Goal: Find specific page/section: Find specific page/section

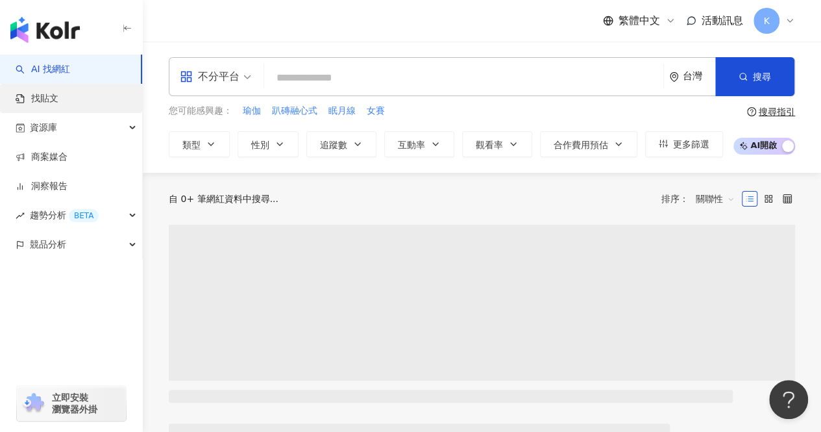
click at [58, 105] on link "找貼文" at bounding box center [37, 98] width 43 height 13
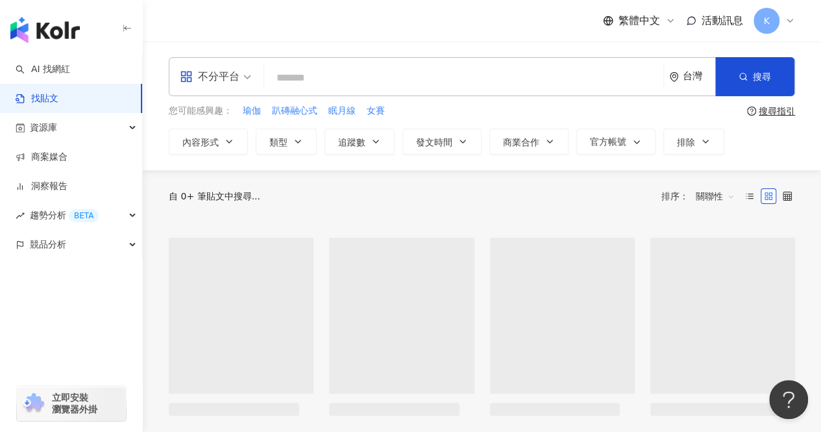
click at [317, 88] on input "search" at bounding box center [463, 78] width 389 height 28
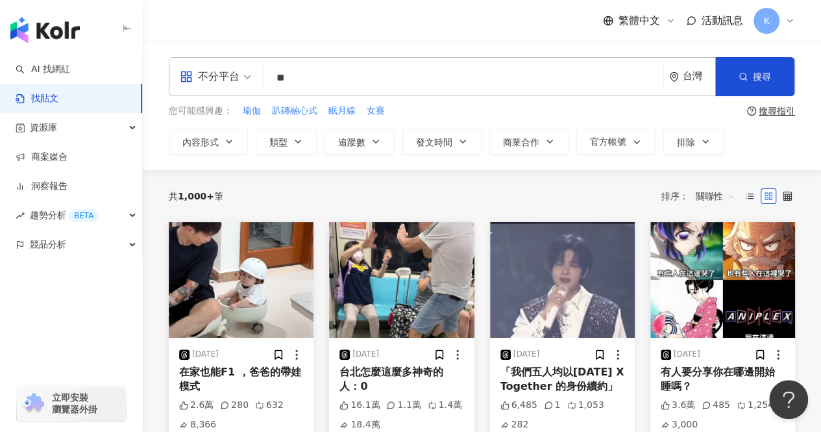
type input "*"
type input "****"
click at [754, 80] on span "搜尋" at bounding box center [762, 76] width 18 height 10
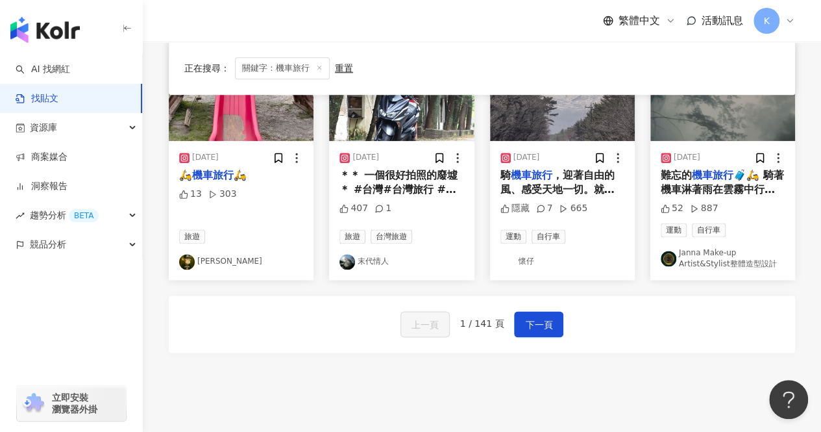
scroll to position [779, 0]
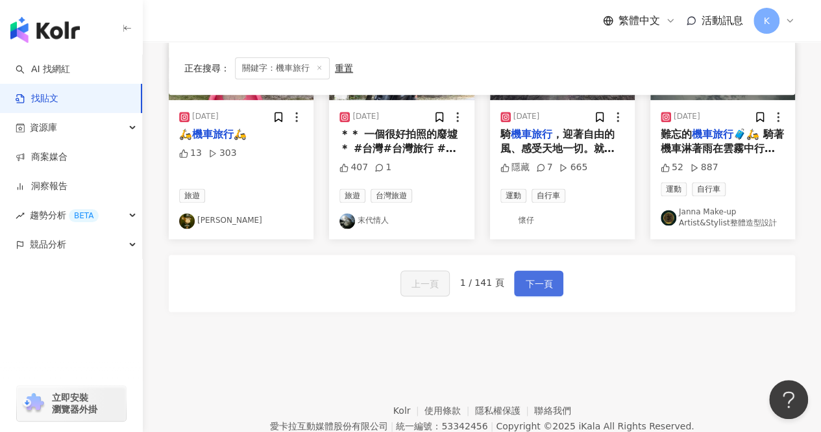
click at [544, 276] on span "下一頁" at bounding box center [538, 284] width 27 height 16
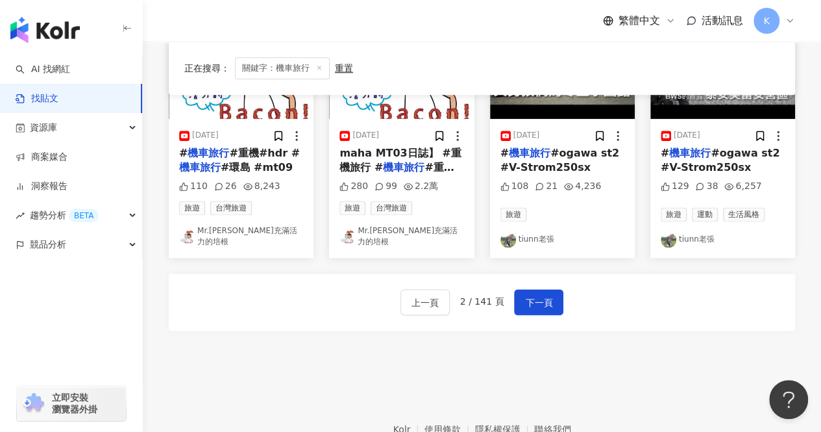
scroll to position [772, 0]
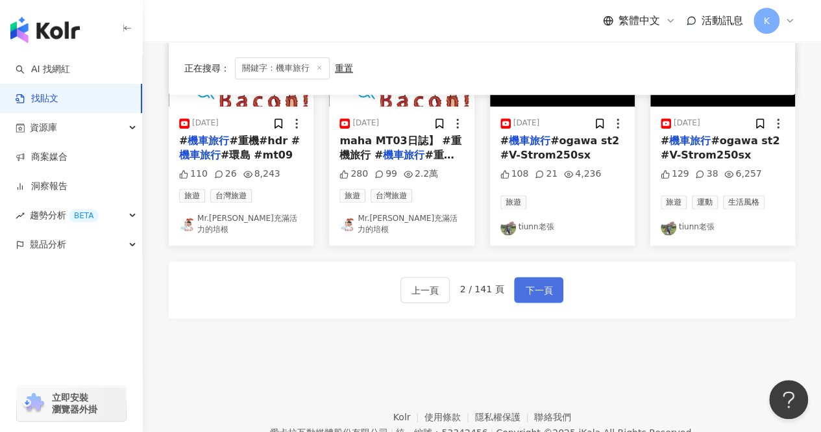
click at [544, 278] on button "下一頁" at bounding box center [538, 289] width 49 height 26
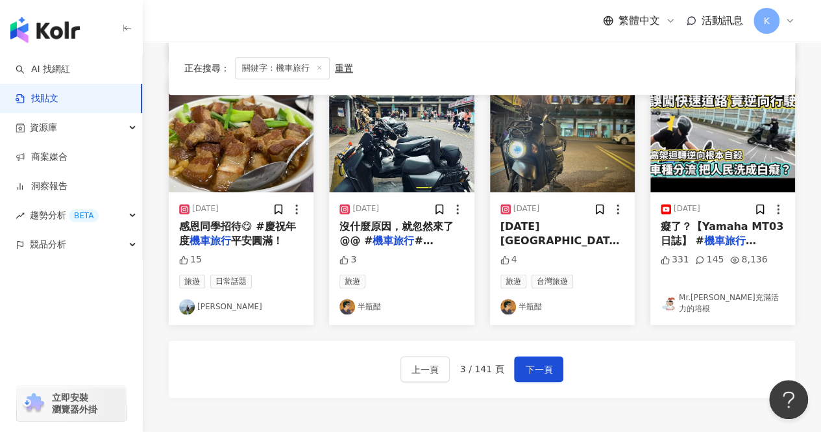
scroll to position [707, 0]
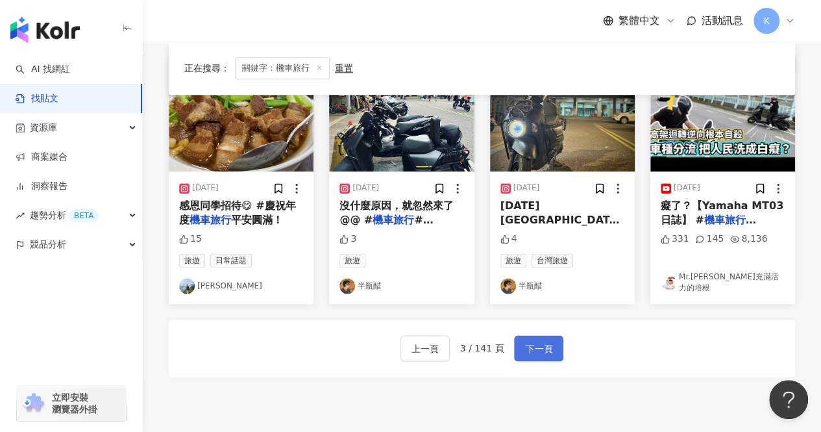
click at [548, 341] on span "下一頁" at bounding box center [538, 349] width 27 height 16
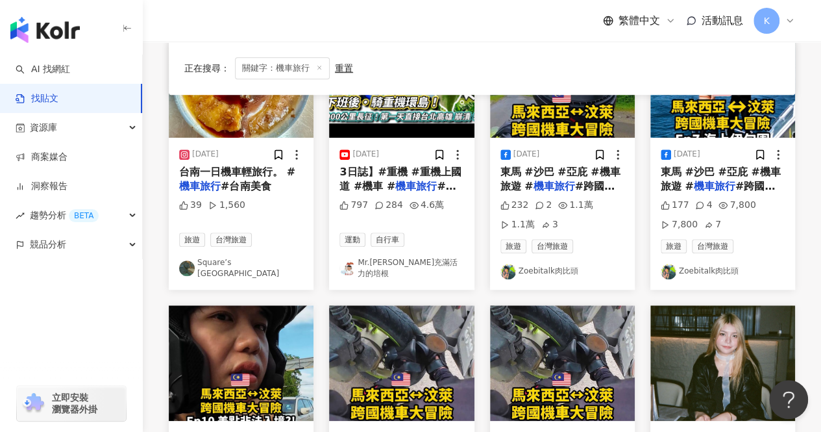
scroll to position [467, 0]
